Goal: Task Accomplishment & Management: Manage account settings

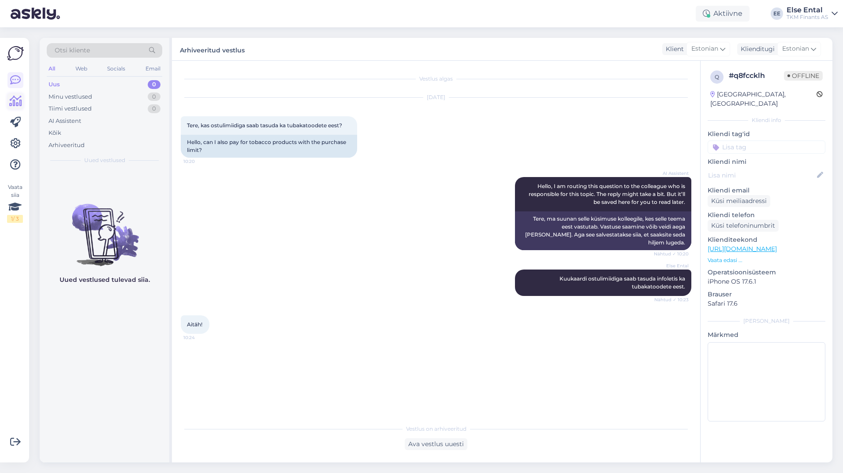
click at [9, 97] on icon at bounding box center [15, 101] width 13 height 11
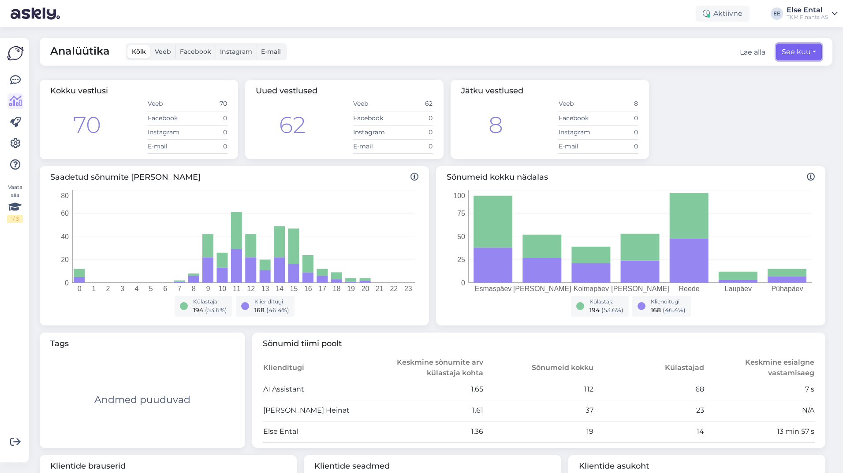
click at [787, 47] on button "See kuu" at bounding box center [799, 52] width 46 height 17
select select "7"
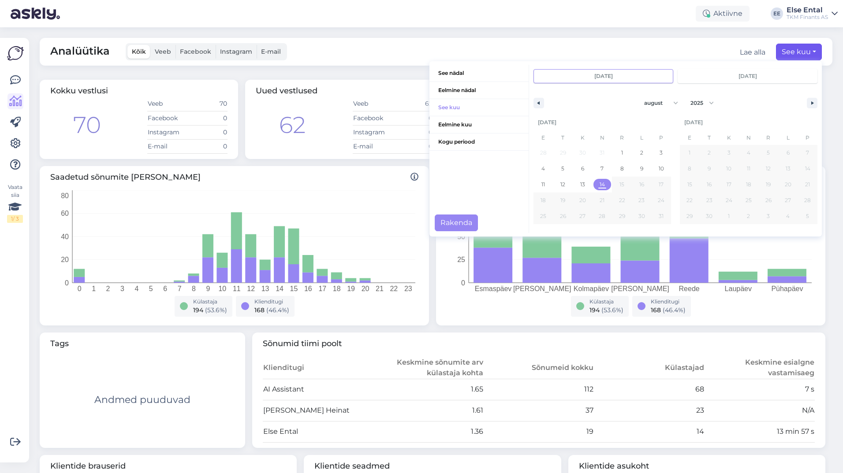
click at [599, 185] on span "14" at bounding box center [602, 184] width 20 height 11
type input "[DATE]"
click at [450, 223] on button "Rakenda" at bounding box center [456, 223] width 43 height 17
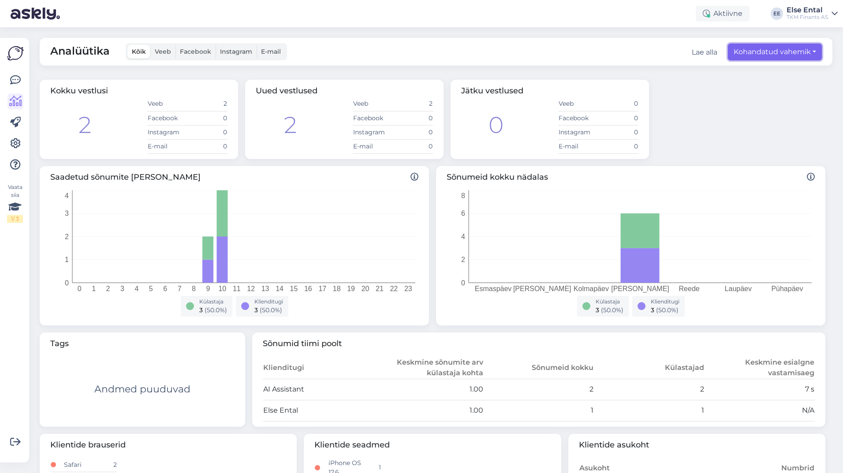
click at [735, 55] on button "Kohandatud vahemik" at bounding box center [775, 52] width 94 height 17
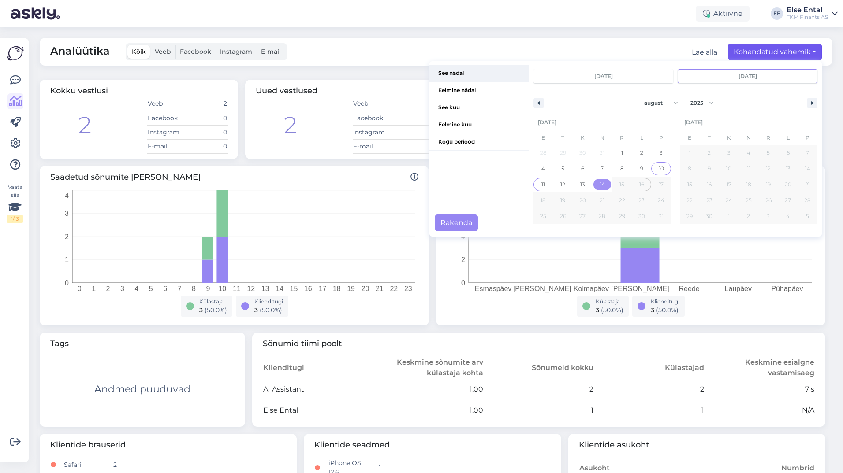
click at [449, 75] on span "See nädal" at bounding box center [478, 73] width 99 height 17
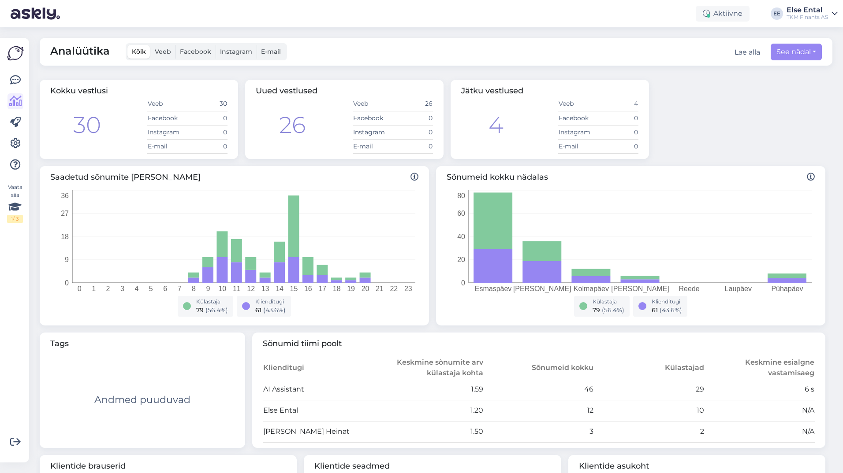
click at [5, 83] on div "Vaata siia 1 / 3 Võimalused Veendu, et Askly loob sulle väärtust. Sulge Ühenda …" at bounding box center [14, 250] width 29 height 425
click at [11, 79] on icon at bounding box center [15, 80] width 11 height 11
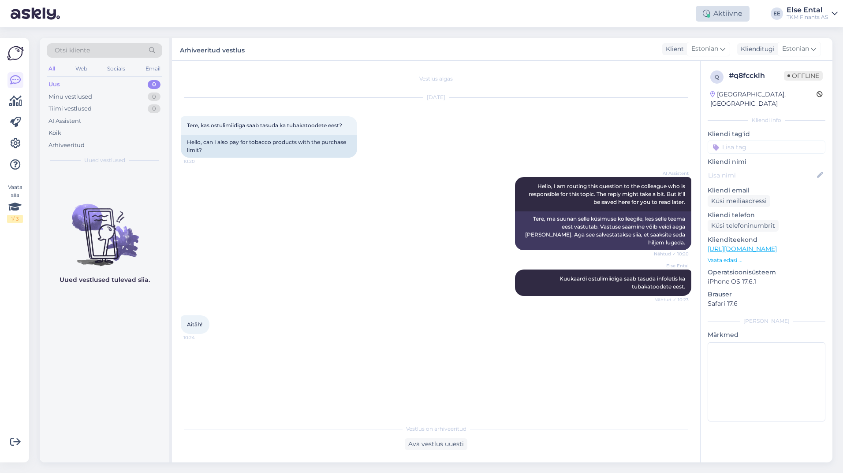
click at [713, 12] on div "Aktiivne" at bounding box center [723, 14] width 54 height 16
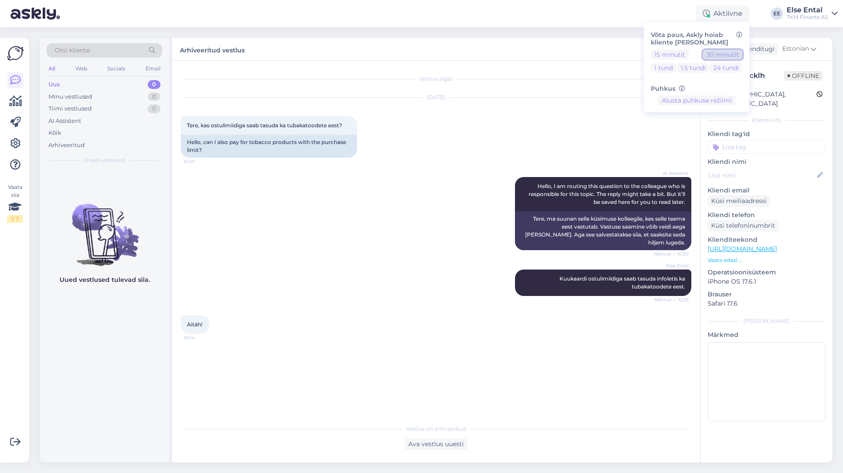
click at [721, 54] on button "30 minutit" at bounding box center [723, 55] width 40 height 10
click at [583, 123] on div "[DATE] Tere, kas ostulimiidiga saab tasuda ka tubakatoodete eest? 10:20 Hello, …" at bounding box center [436, 127] width 510 height 79
